Goal: Find specific page/section: Find specific page/section

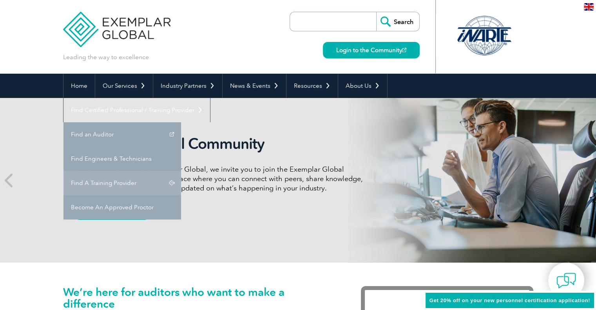
click at [181, 171] on link "Find A Training Provider" at bounding box center [123, 183] width 118 height 24
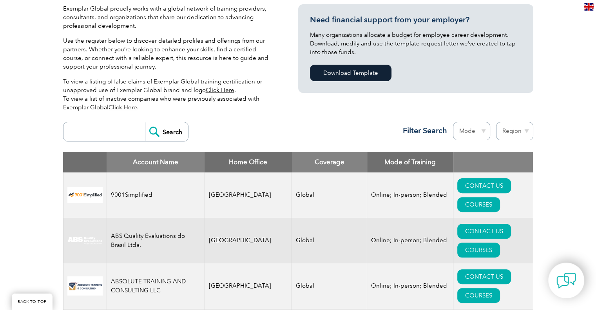
scroll to position [235, 0]
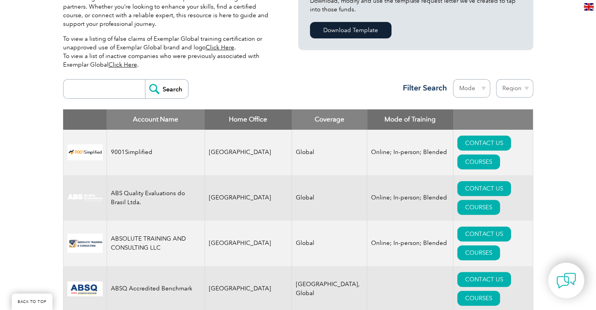
click at [87, 88] on input "search" at bounding box center [106, 89] width 78 height 19
type input "SİGMA"
click at [162, 90] on input "Search" at bounding box center [166, 89] width 43 height 19
